Goal: Information Seeking & Learning: Check status

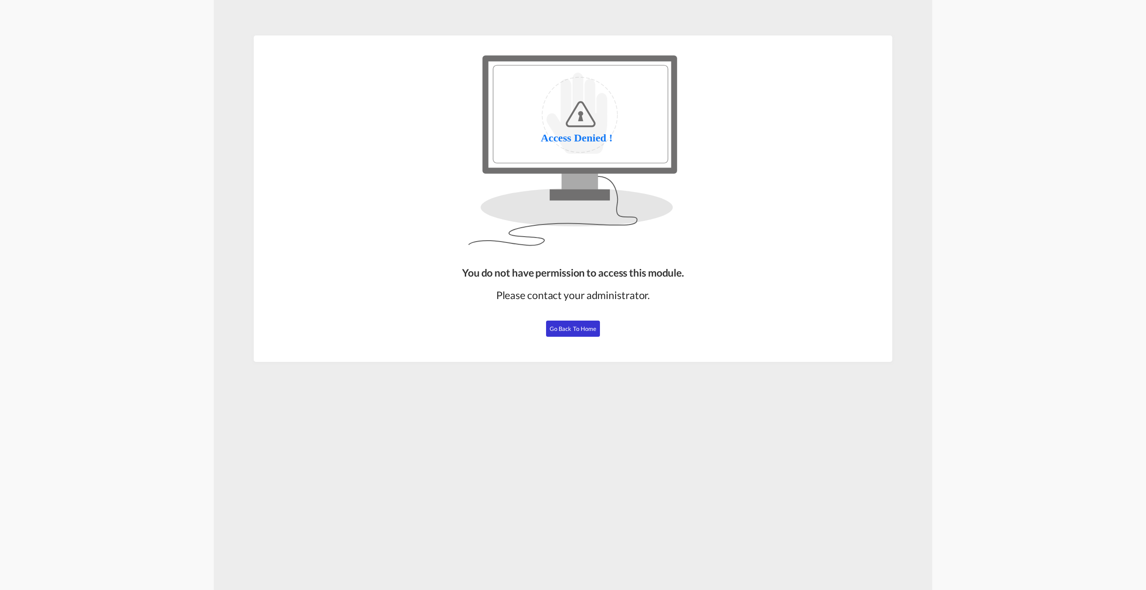
click at [563, 326] on span "Go Back to Home" at bounding box center [573, 328] width 47 height 7
